Goal: Task Accomplishment & Management: Use online tool/utility

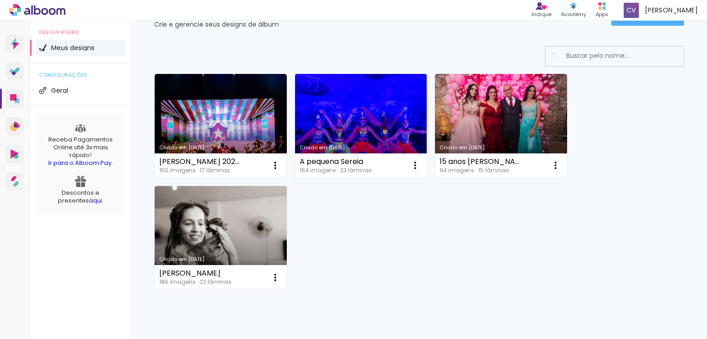
scroll to position [46, 0]
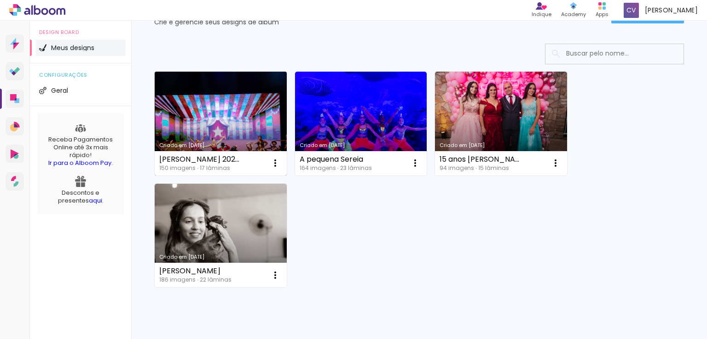
click at [235, 105] on link "Criado em [DATE]" at bounding box center [221, 124] width 132 height 104
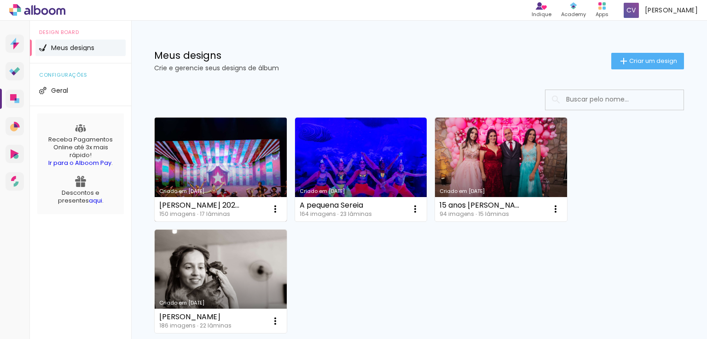
click at [186, 149] on link "Criado em [DATE]" at bounding box center [221, 170] width 132 height 104
